Goal: Task Accomplishment & Management: Manage account settings

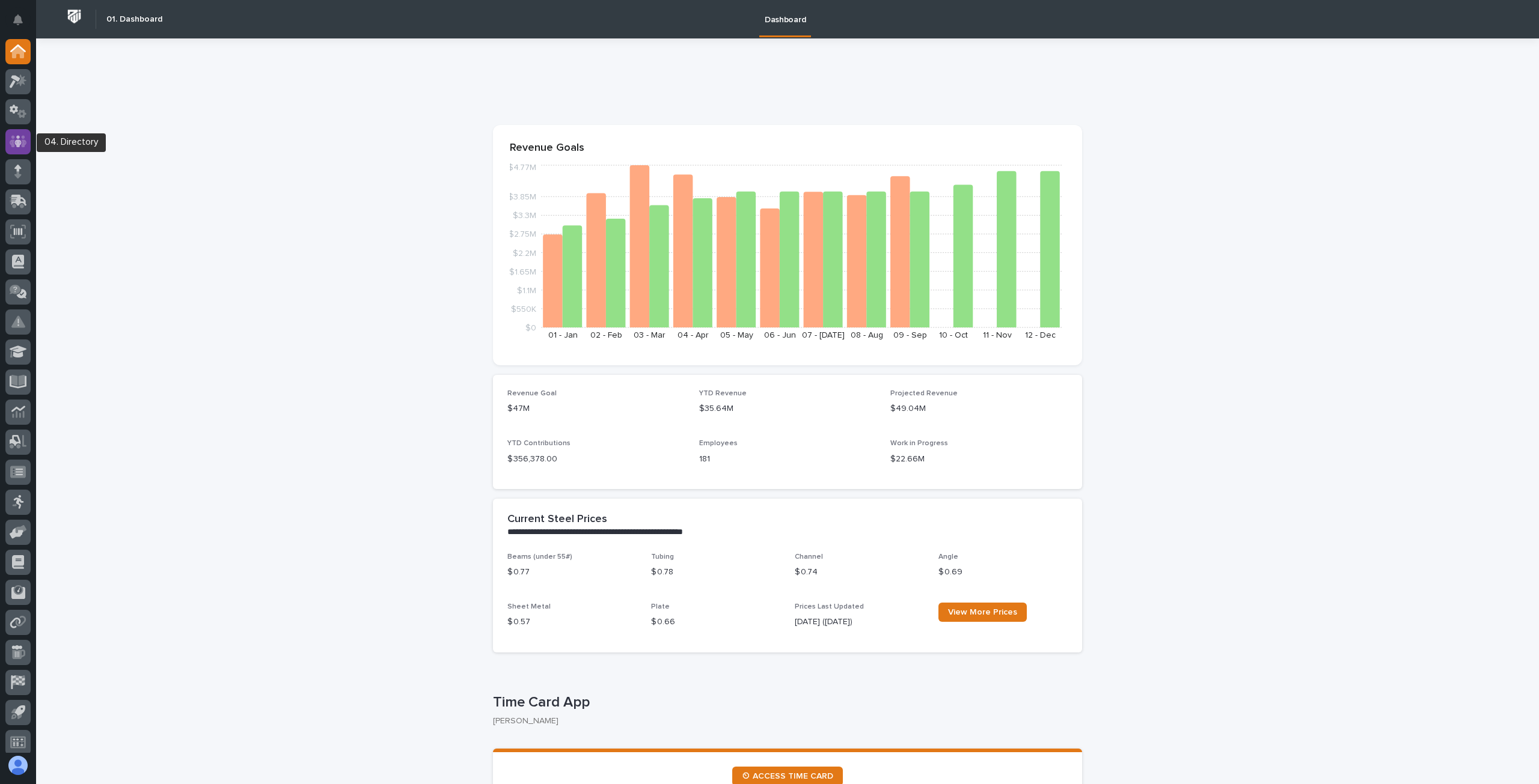
click at [21, 141] on icon at bounding box center [17, 141] width 7 height 12
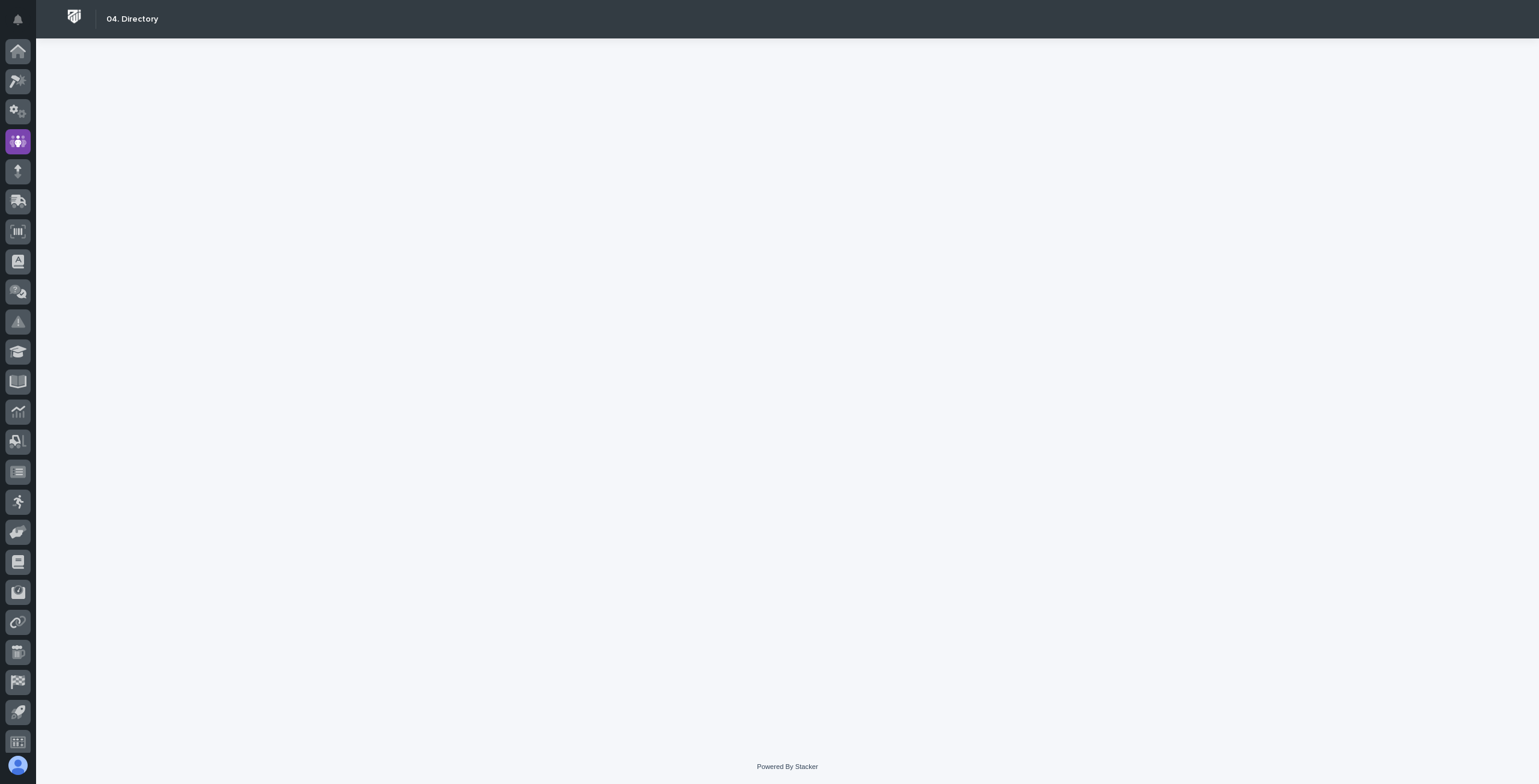
scroll to position [7, 0]
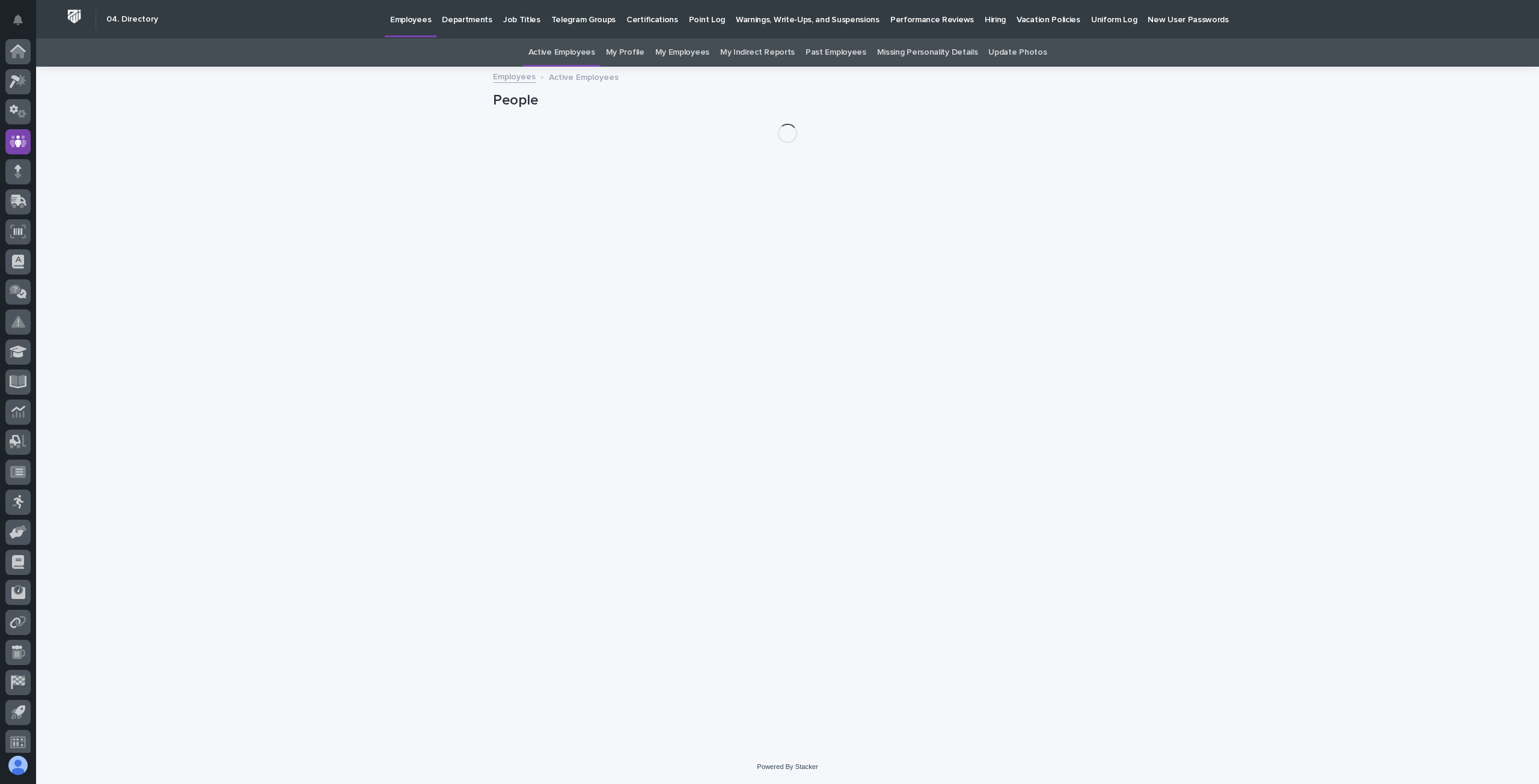
scroll to position [7, 0]
click at [985, 18] on p "Hiring" at bounding box center [995, 13] width 21 height 25
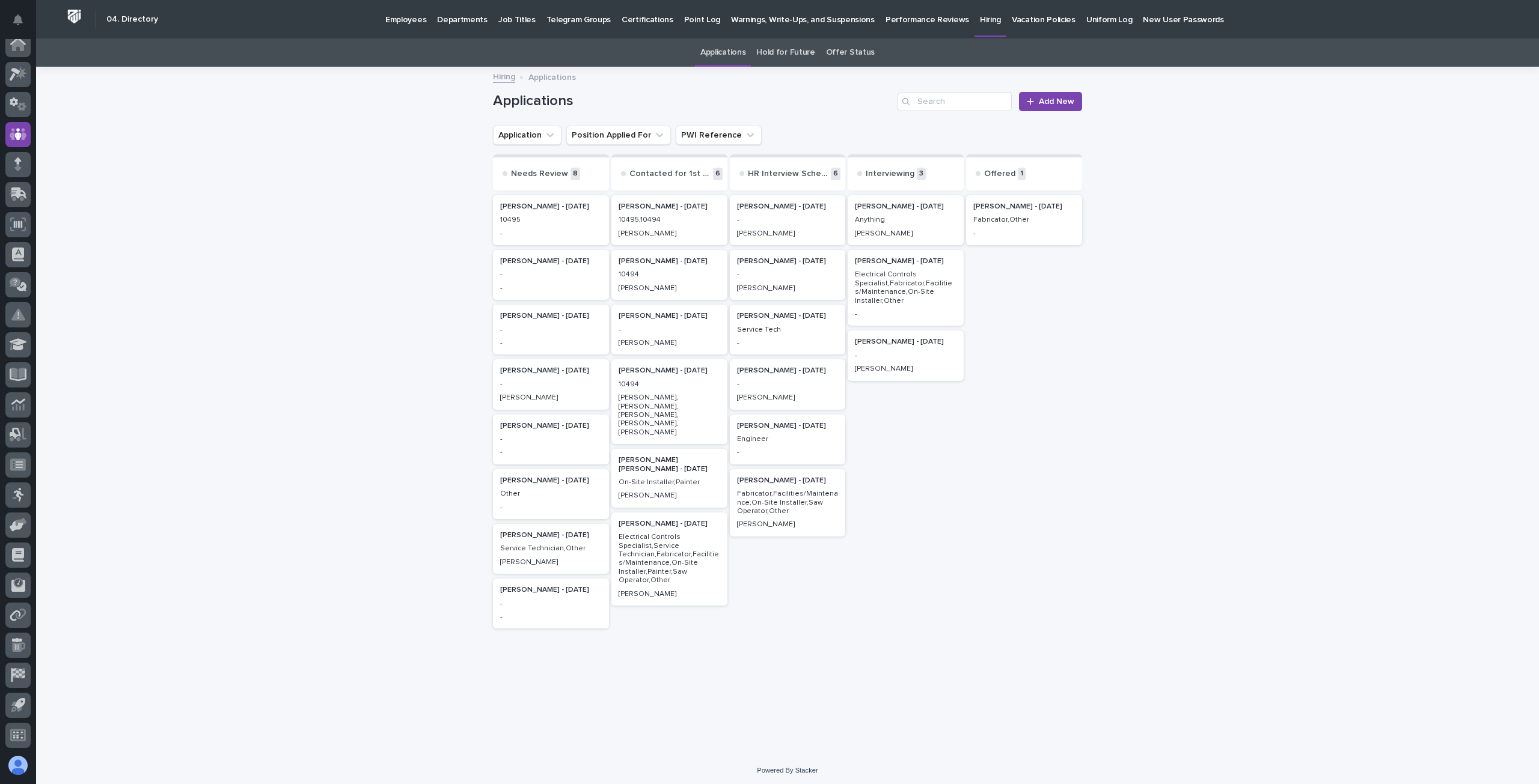
click at [897, 284] on p "Electrical Controls Specialist,Fabricator,Facilities/Maintenance,On-Site Instal…" at bounding box center [905, 288] width 101 height 35
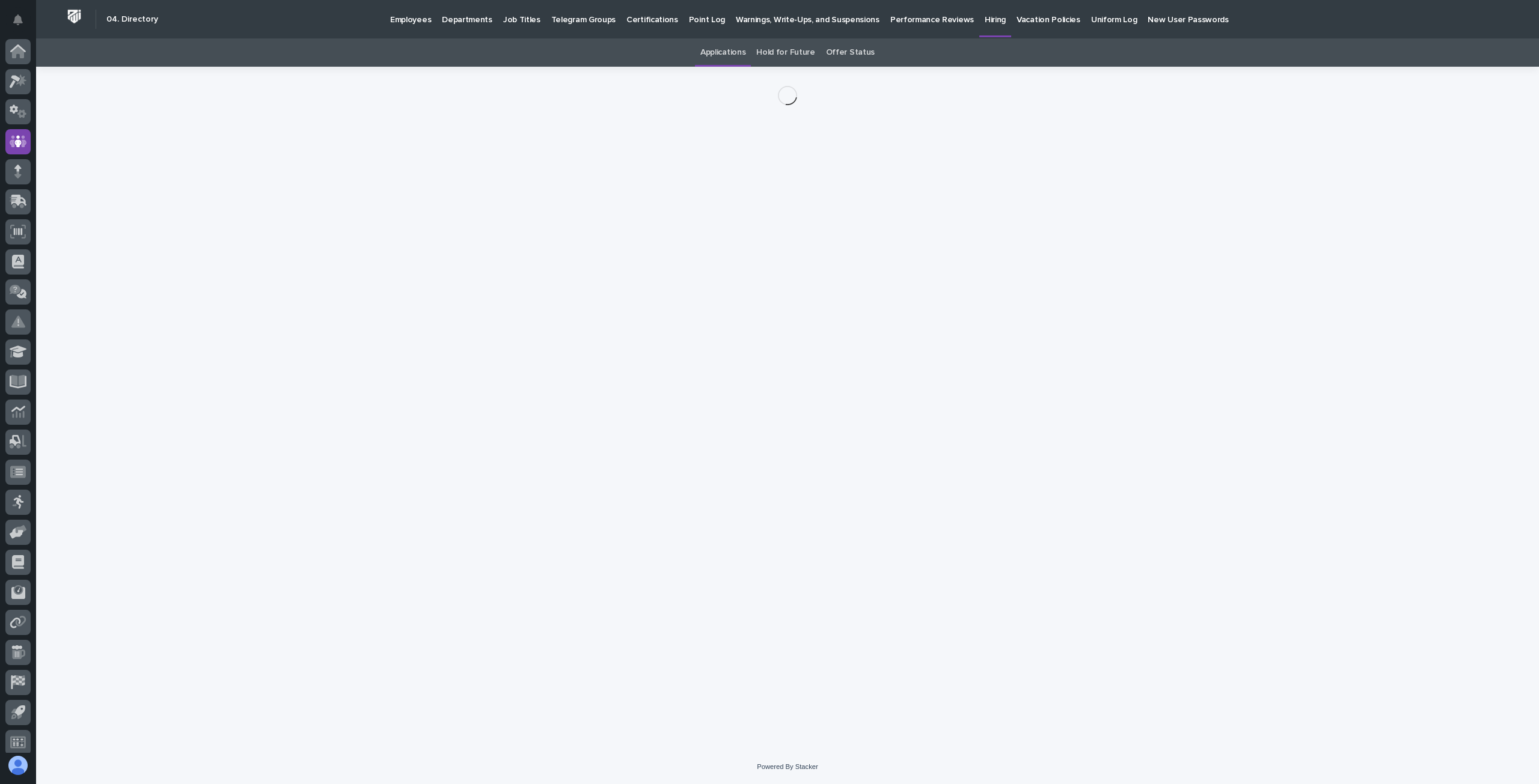
scroll to position [7, 0]
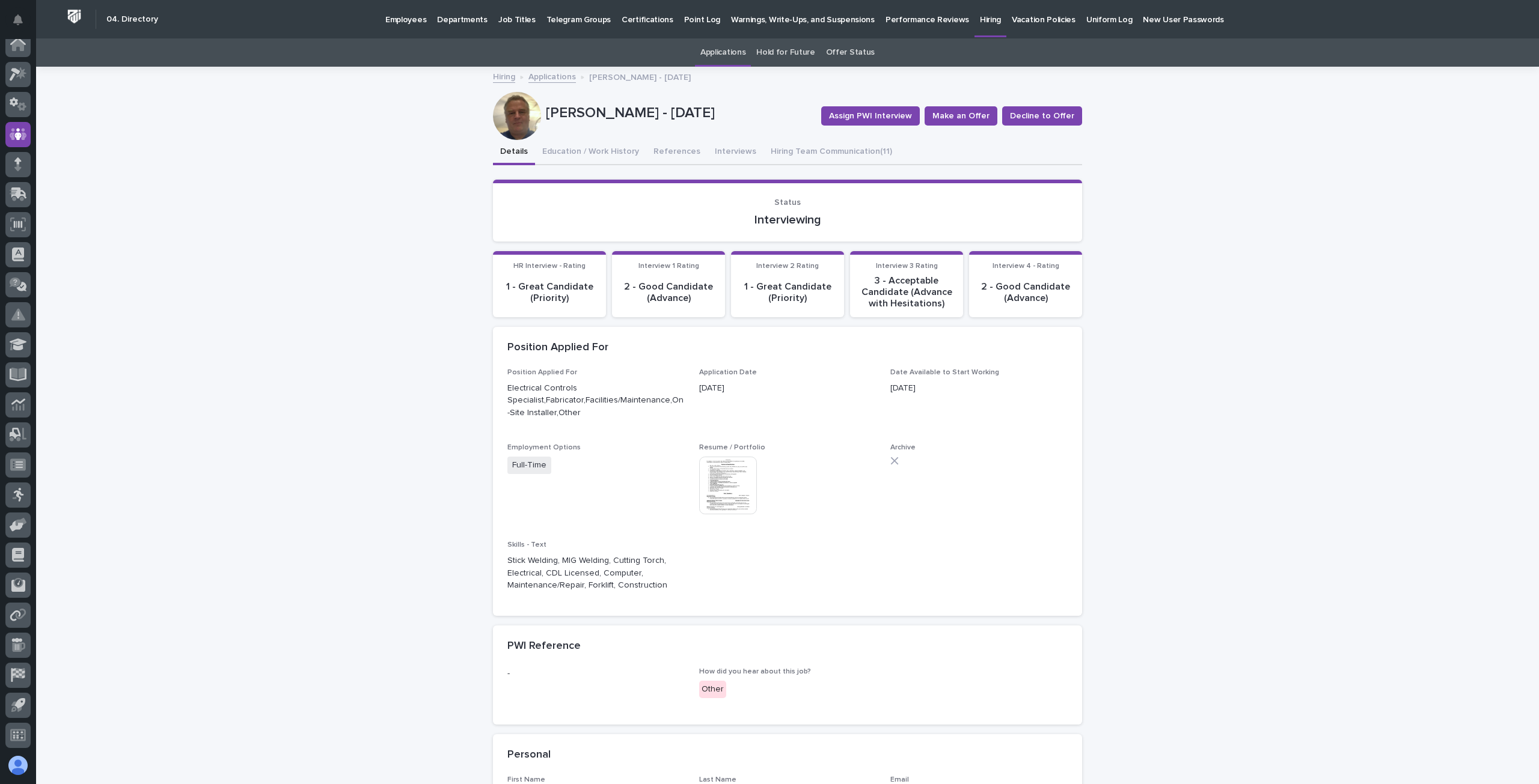
click at [659, 148] on button "References" at bounding box center [676, 153] width 61 height 25
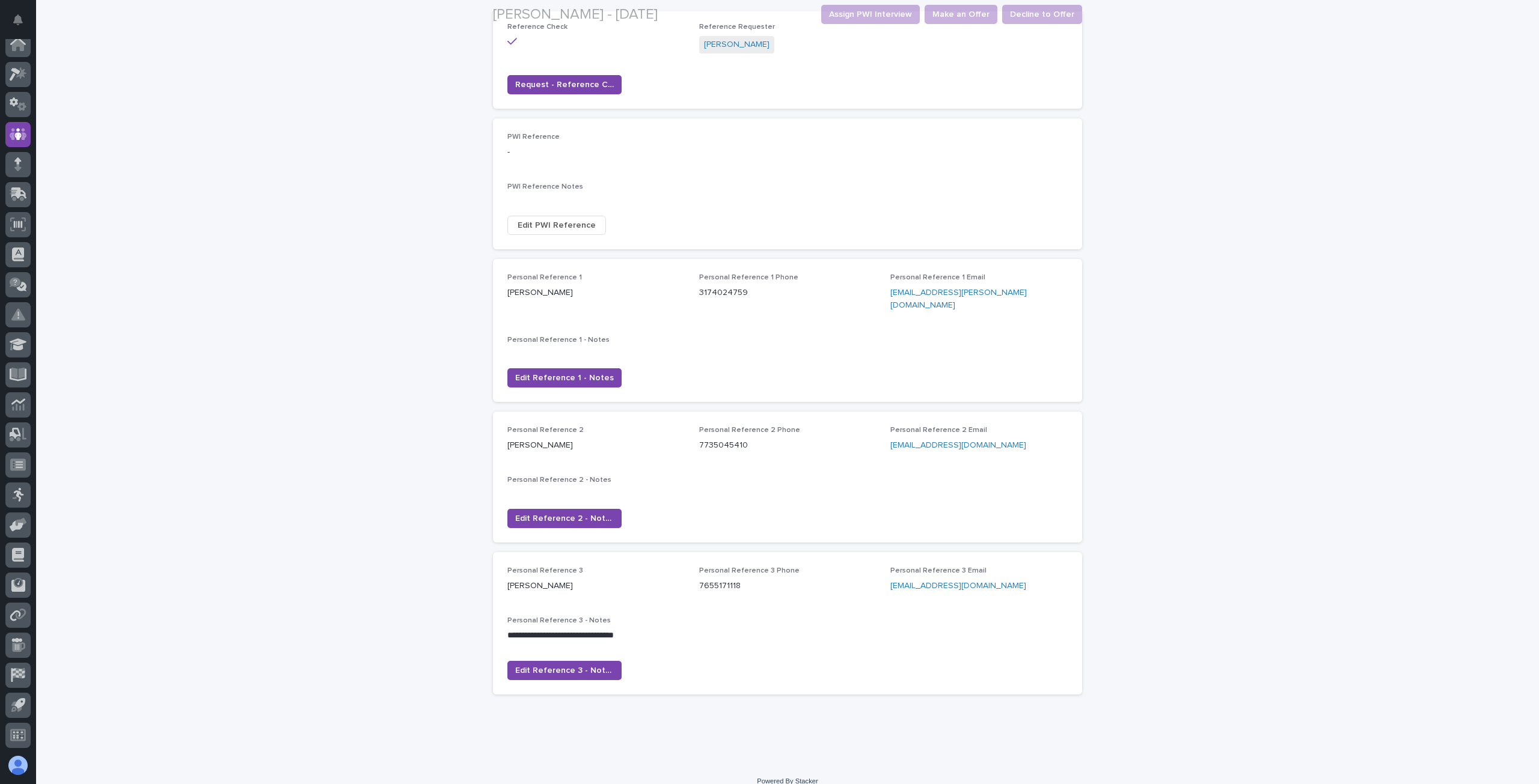
scroll to position [173, 0]
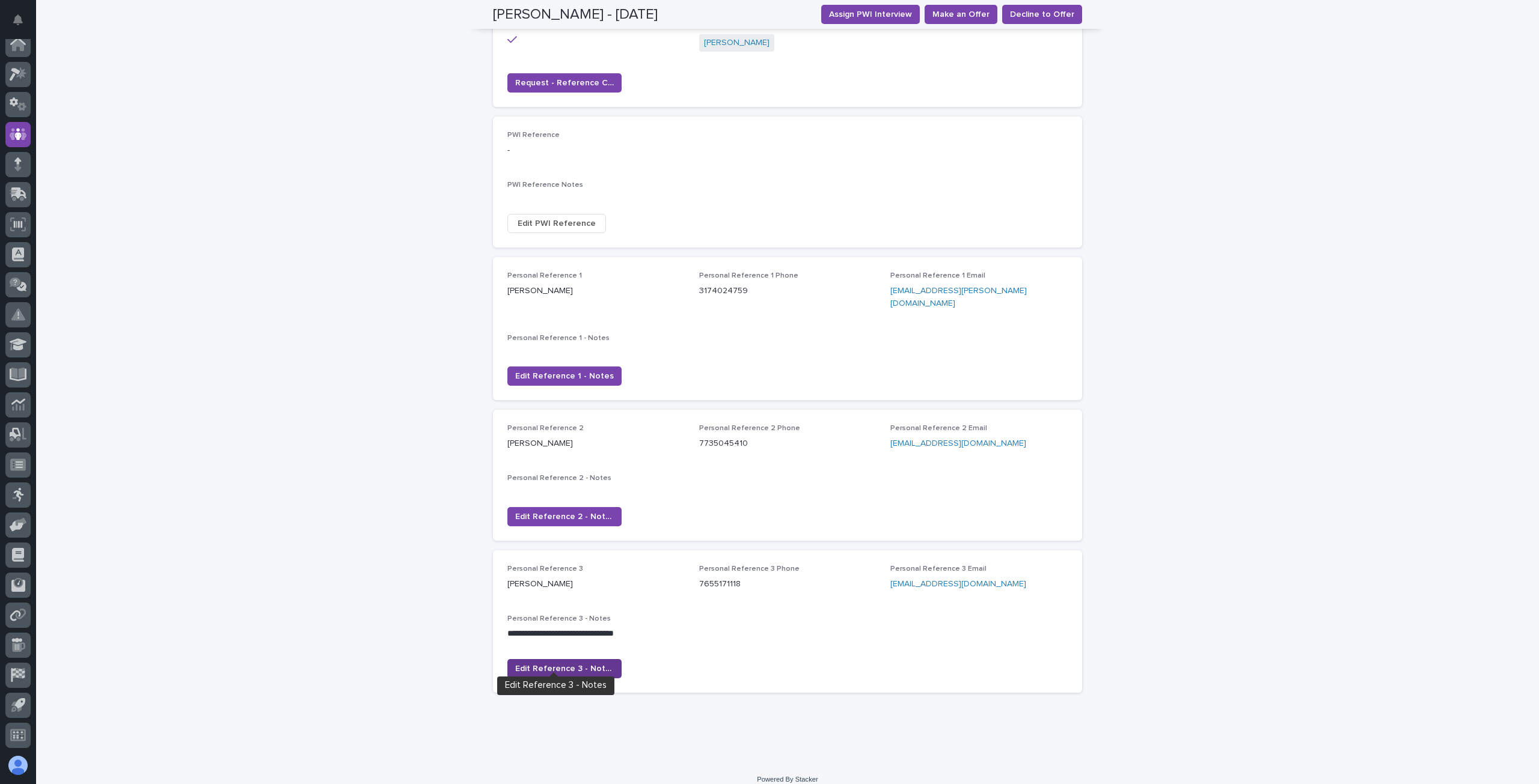
click at [557, 638] on span "Edit Reference 3 - Notes" at bounding box center [564, 668] width 98 height 12
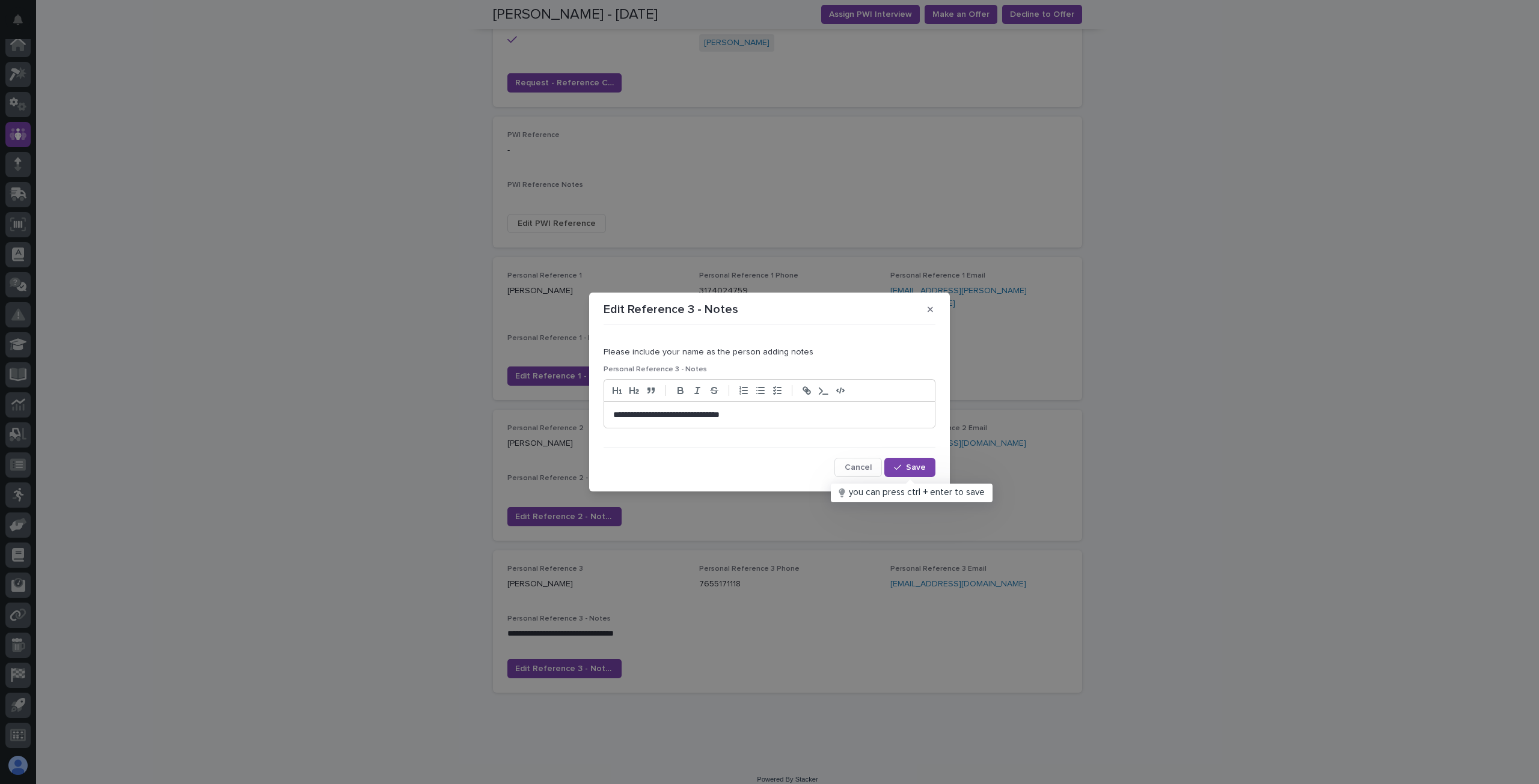
click at [776, 417] on p "**********" at bounding box center [769, 415] width 313 height 12
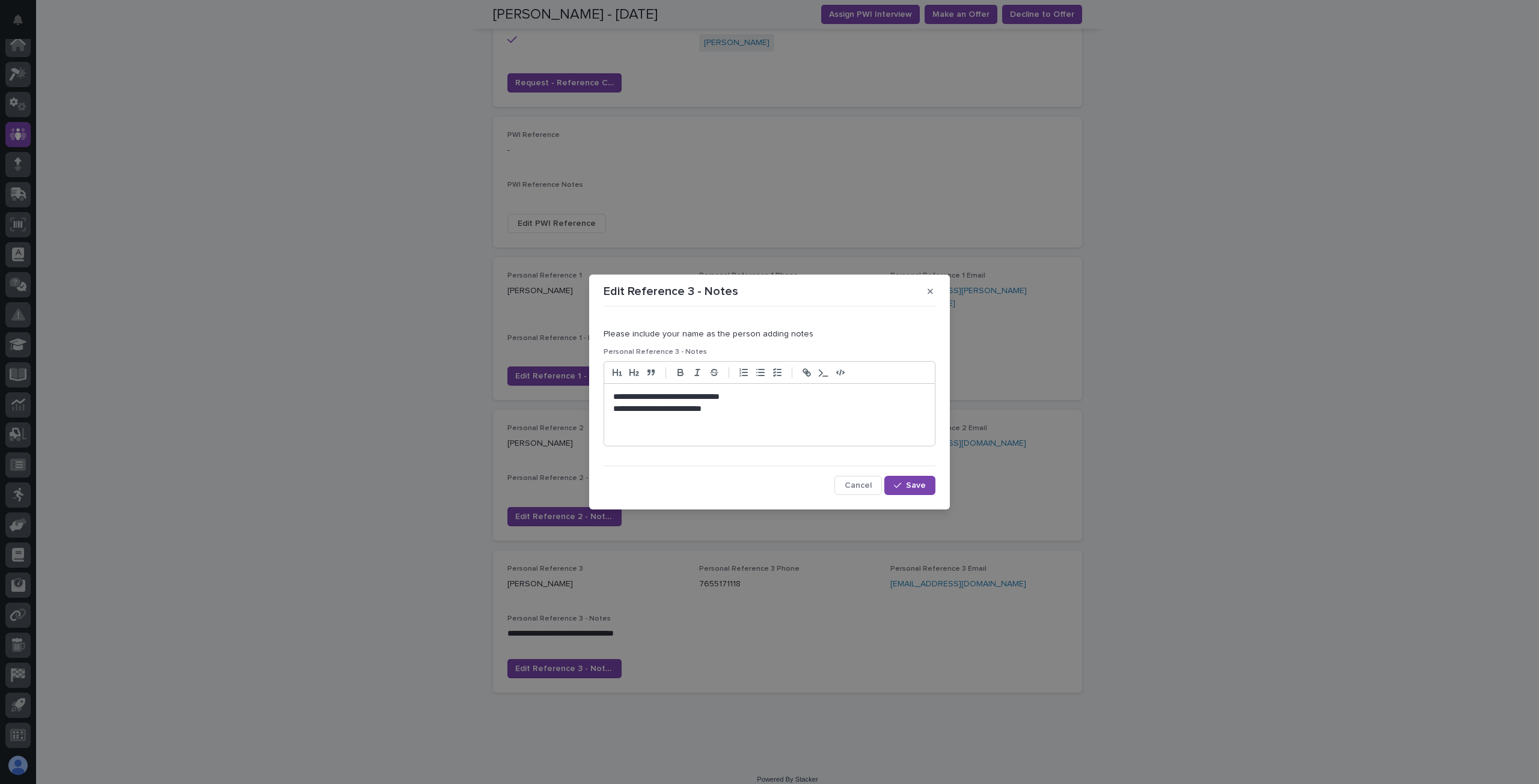
click at [642, 433] on p at bounding box center [769, 432] width 313 height 12
click at [675, 431] on li at bounding box center [775, 432] width 300 height 12
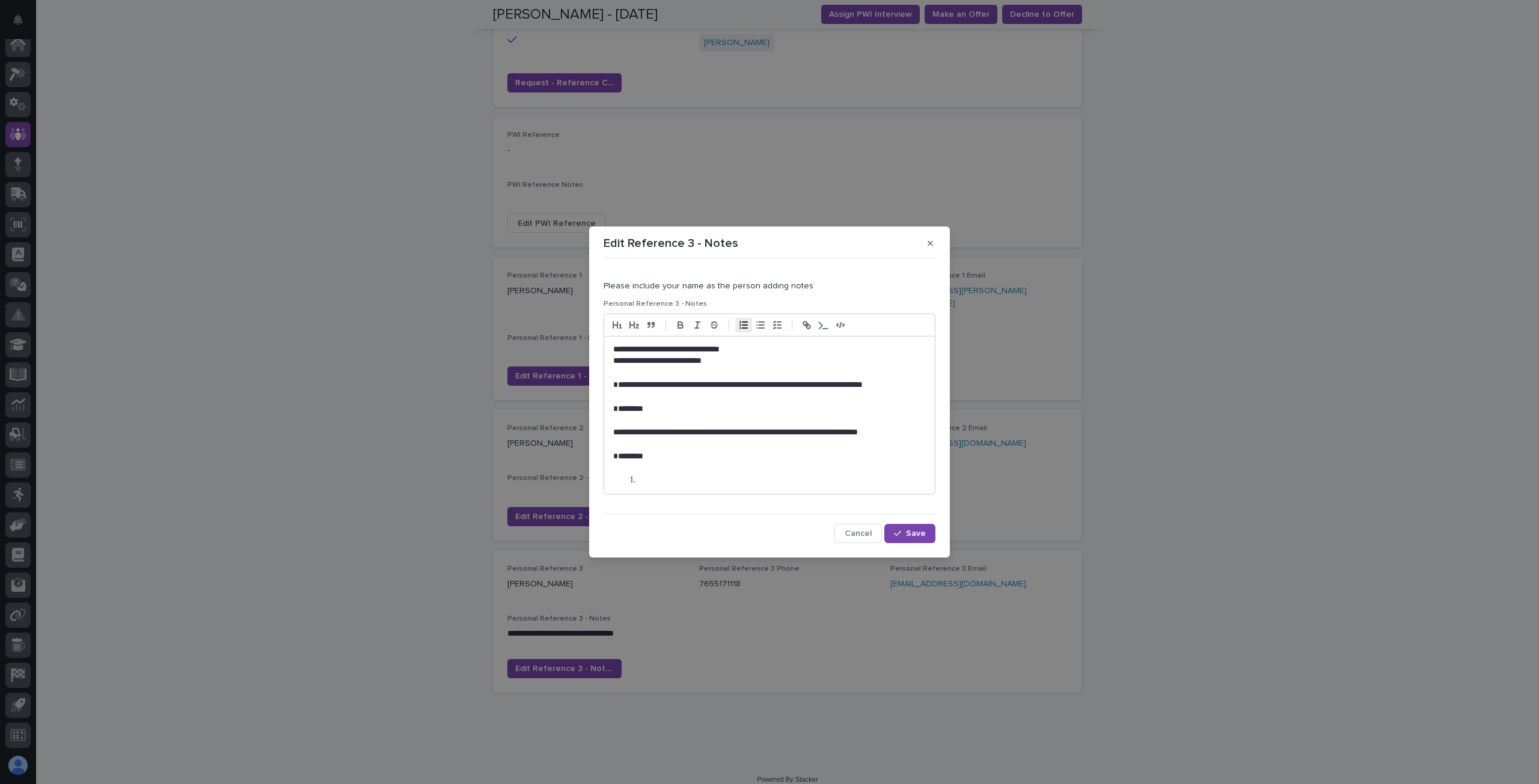
scroll to position [0, 0]
drag, startPoint x: 667, startPoint y: 455, endPoint x: 612, endPoint y: 388, distance: 86.7
click at [612, 388] on div "**********" at bounding box center [769, 415] width 330 height 158
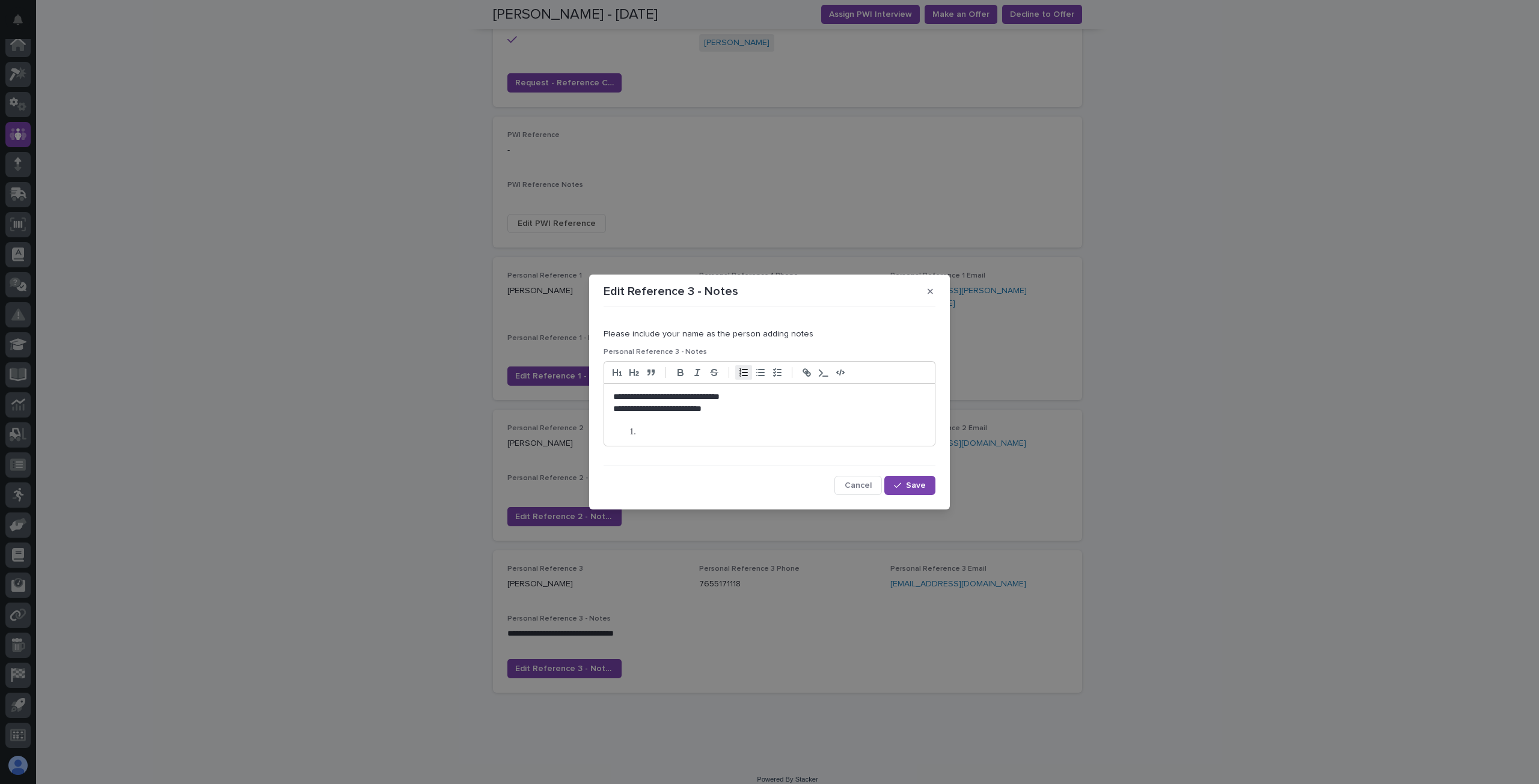
click at [661, 435] on li at bounding box center [775, 432] width 300 height 12
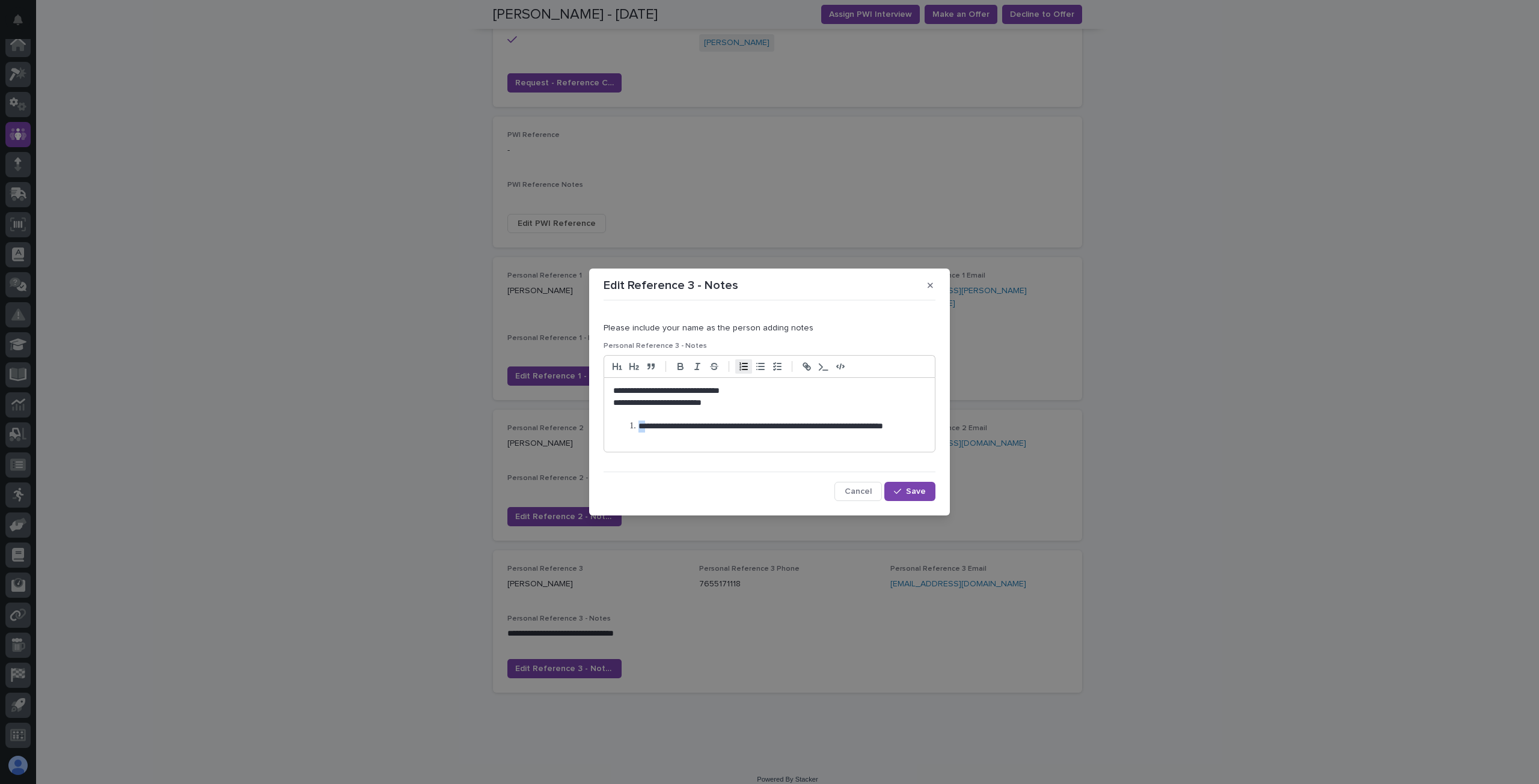
drag, startPoint x: 650, startPoint y: 428, endPoint x: 639, endPoint y: 428, distance: 11.0
click at [639, 428] on li "**********" at bounding box center [775, 432] width 300 height 24
click at [760, 439] on li "**********" at bounding box center [775, 432] width 300 height 24
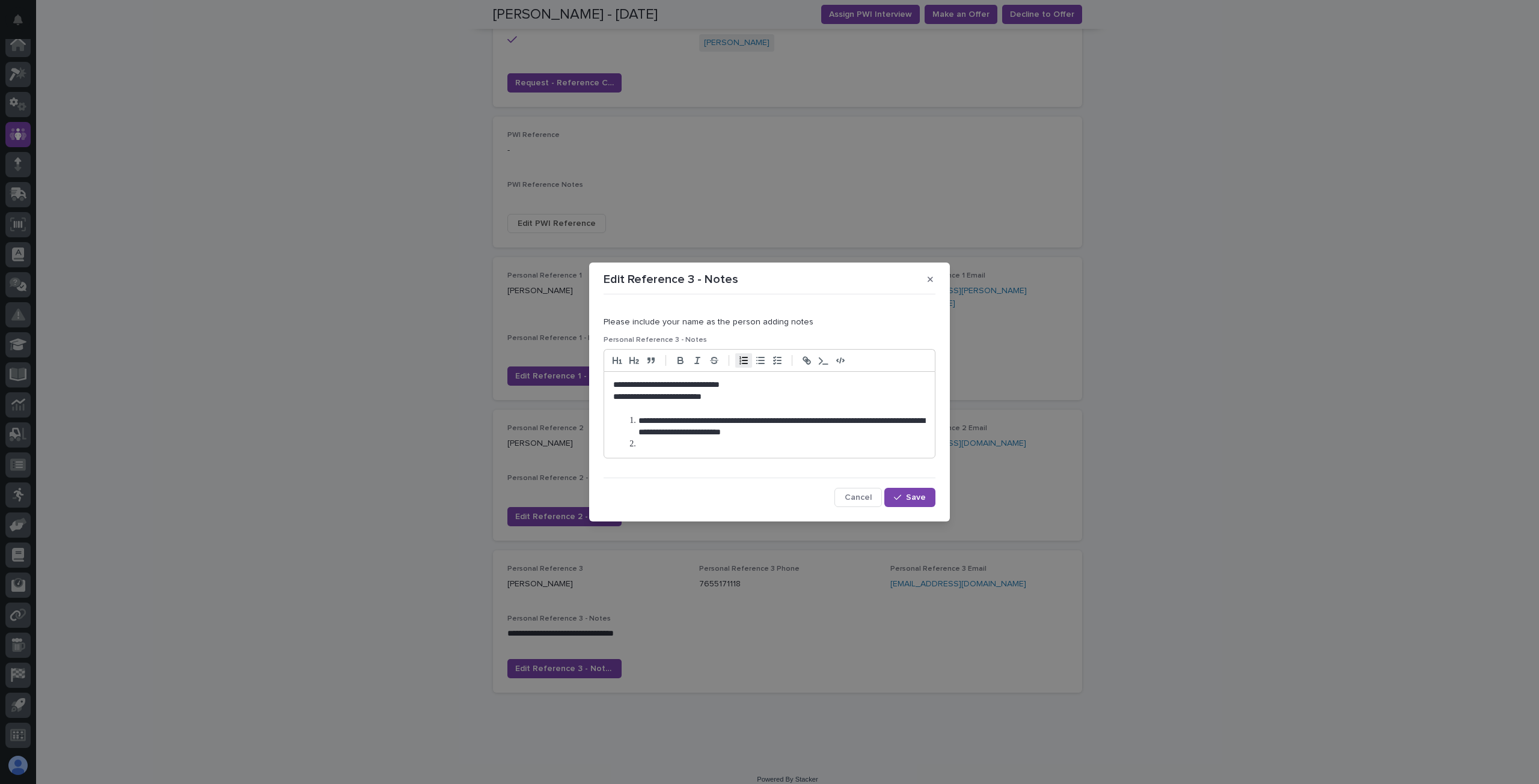
click at [662, 447] on li at bounding box center [775, 444] width 300 height 12
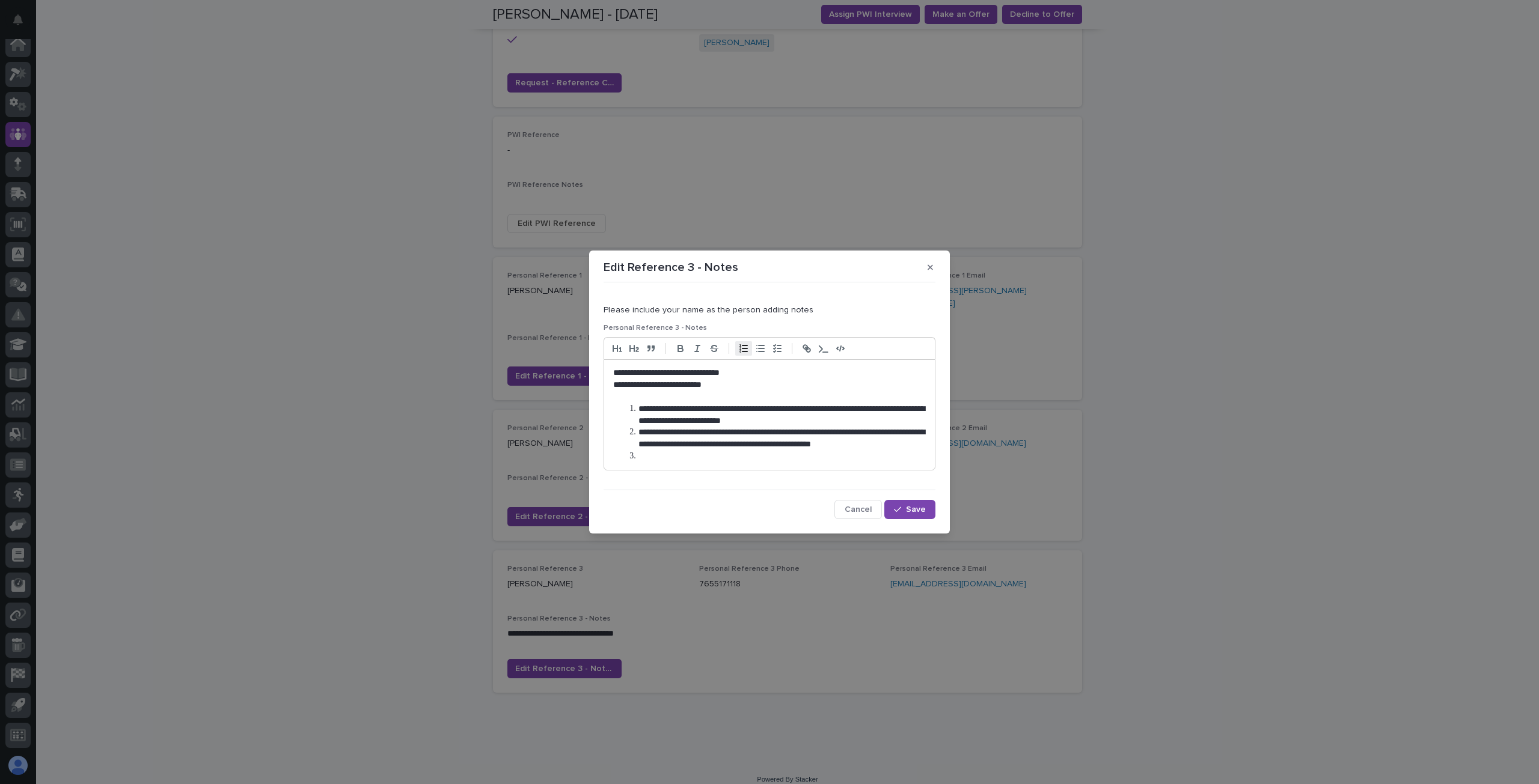
click at [648, 459] on li at bounding box center [775, 456] width 300 height 12
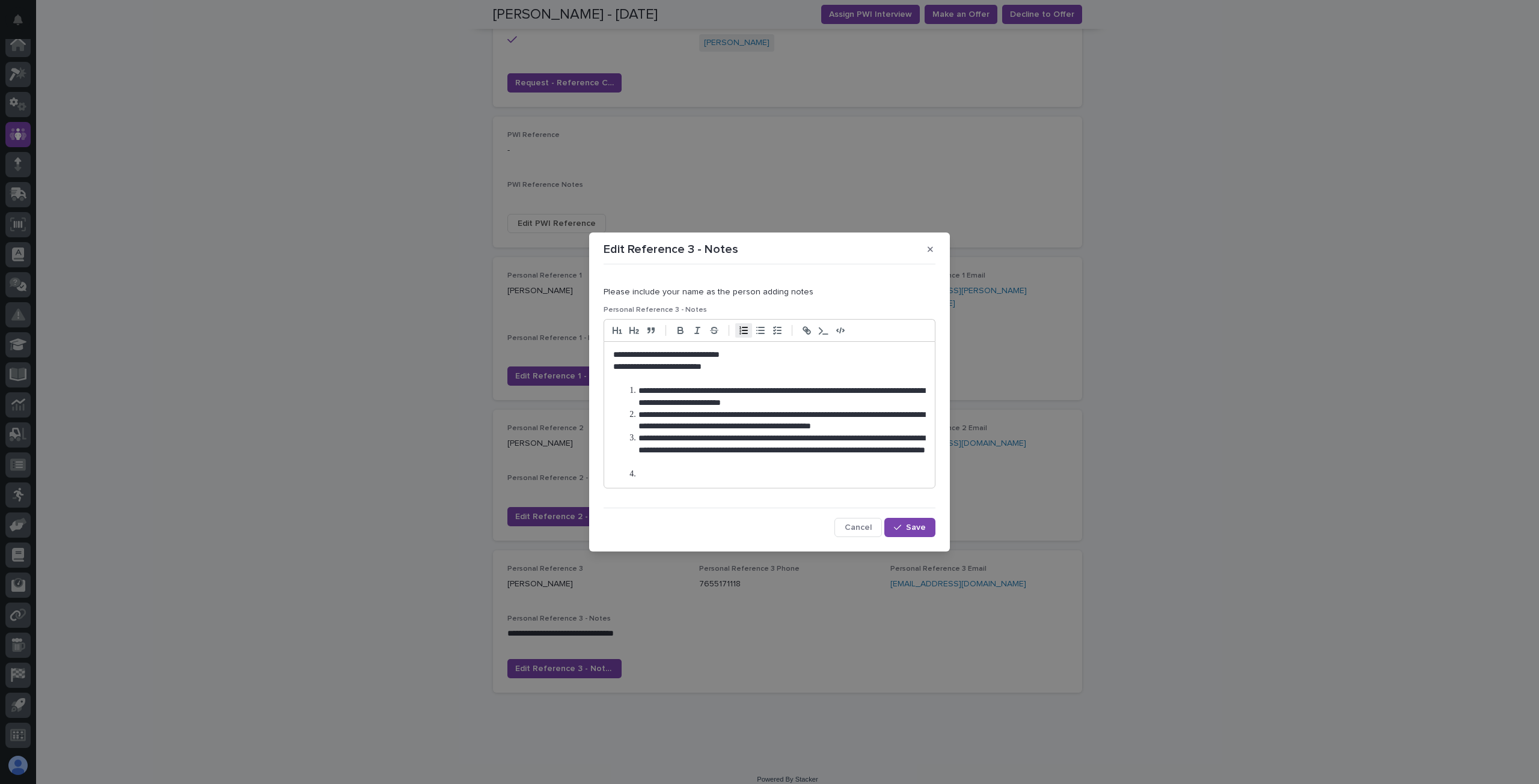
click at [674, 474] on li at bounding box center [775, 474] width 300 height 12
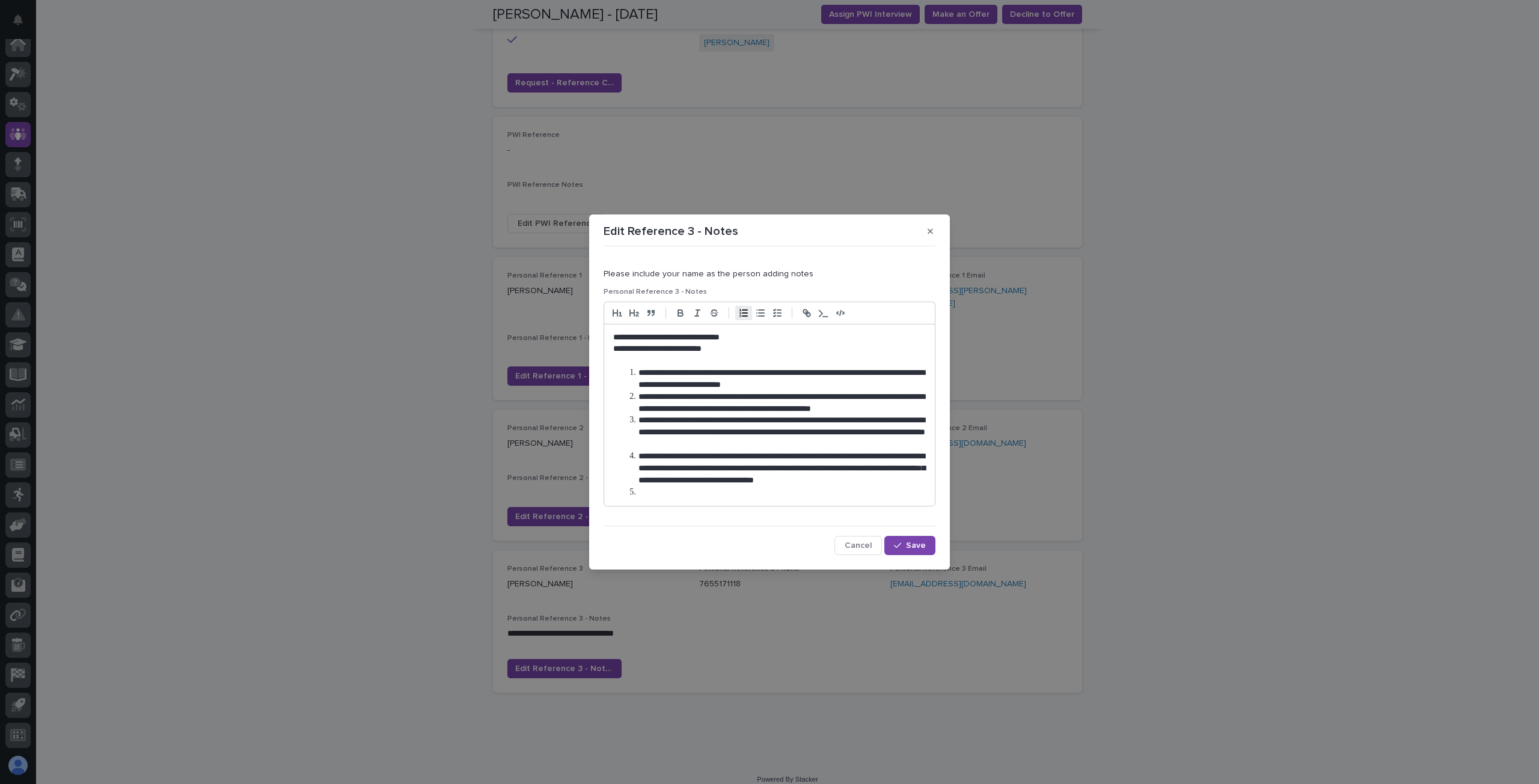
click at [669, 493] on li at bounding box center [775, 493] width 300 height 12
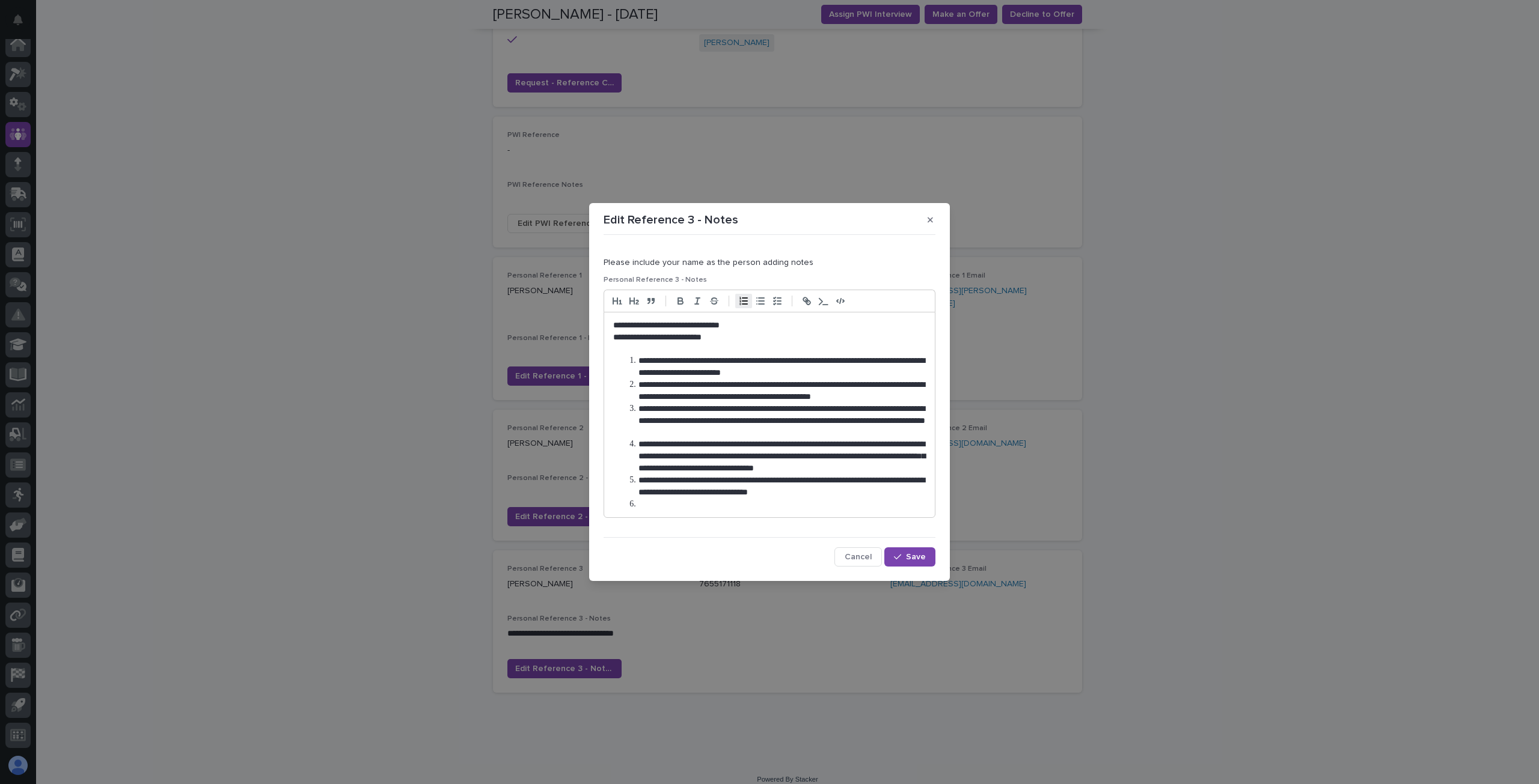
click at [690, 510] on li at bounding box center [775, 504] width 300 height 12
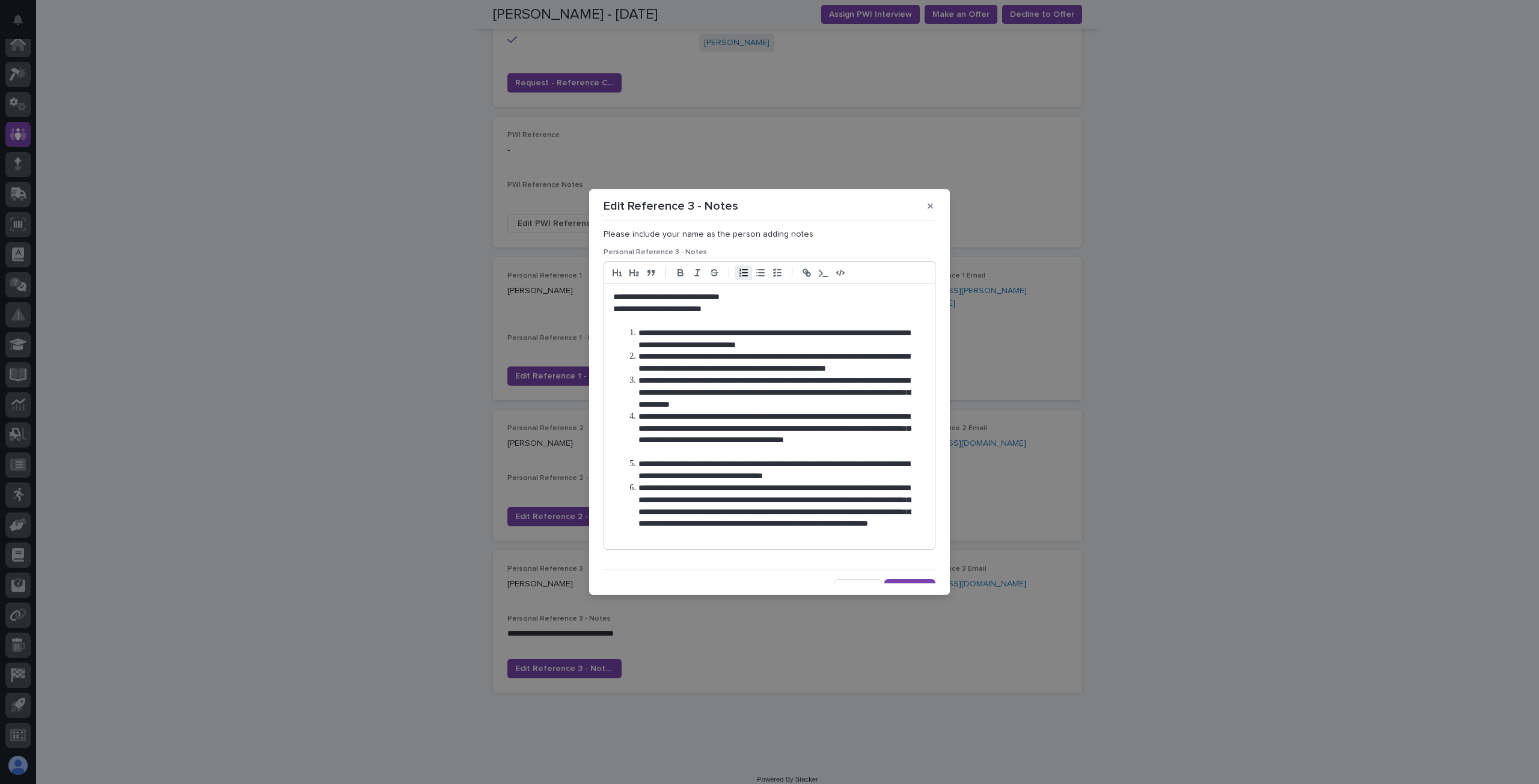
scroll to position [30, 0]
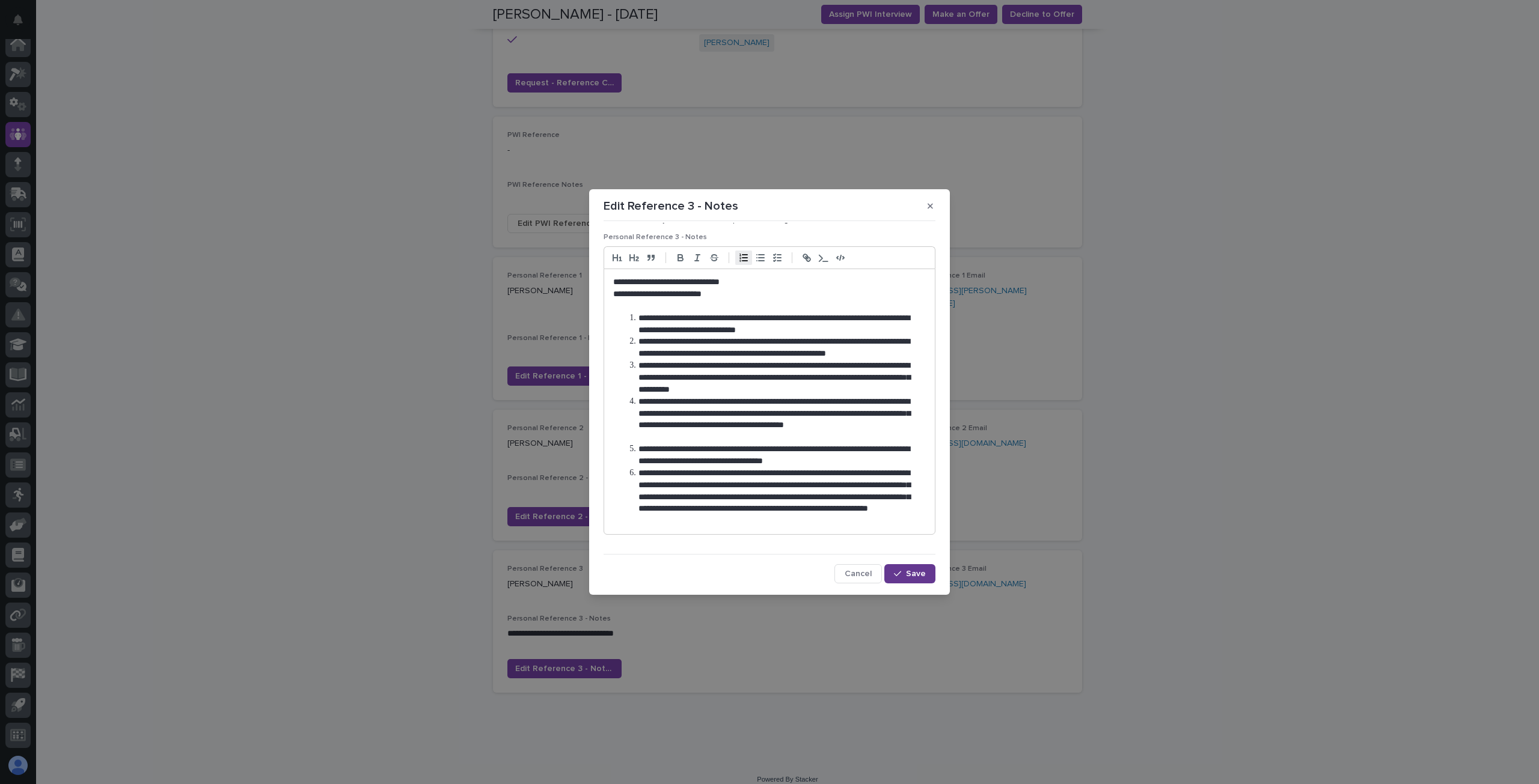
click at [909, 576] on span "Save" at bounding box center [916, 573] width 20 height 9
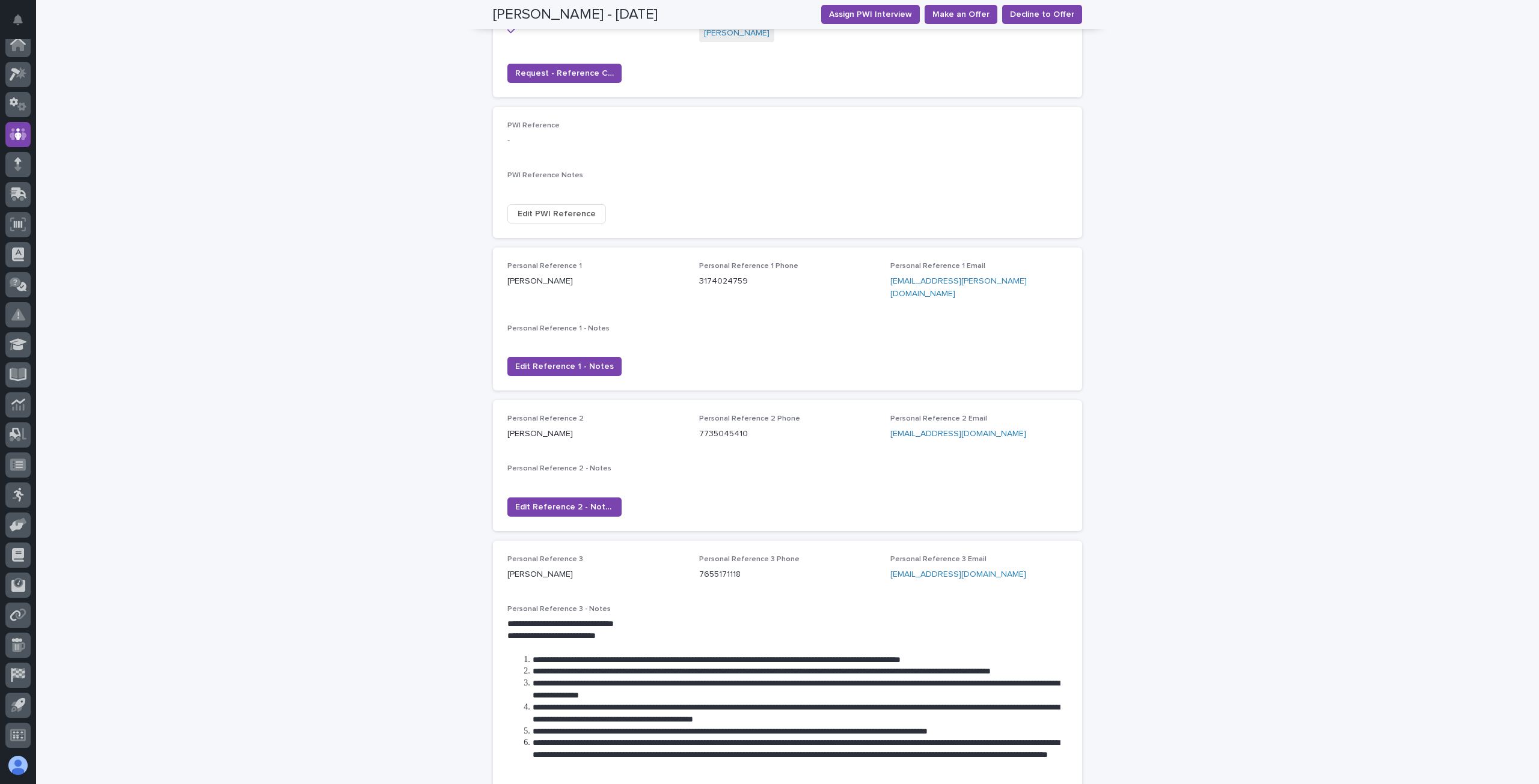
scroll to position [0, 0]
